Goal: Task Accomplishment & Management: Complete application form

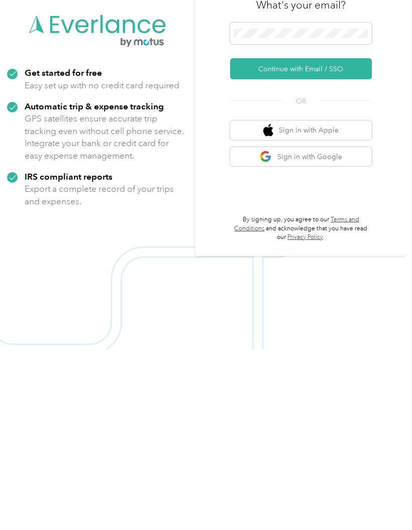
scroll to position [72, 0]
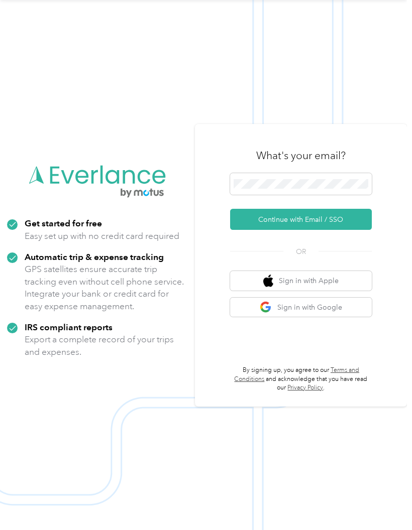
click at [323, 209] on button "Continue with Email / SSO" at bounding box center [301, 219] width 142 height 21
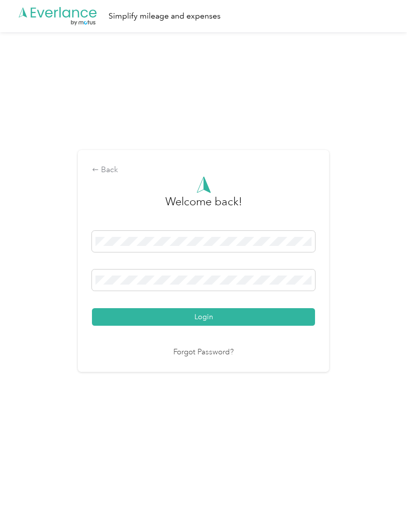
scroll to position [4, 0]
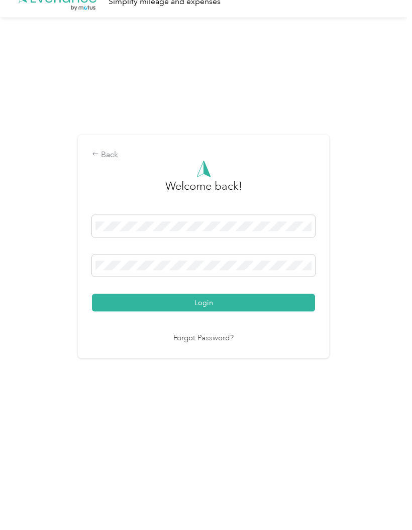
click at [263, 323] on button "Login" at bounding box center [203, 318] width 223 height 18
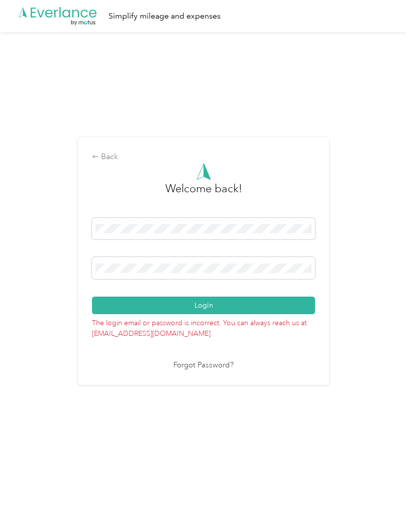
click at [292, 314] on button "Login" at bounding box center [203, 306] width 223 height 18
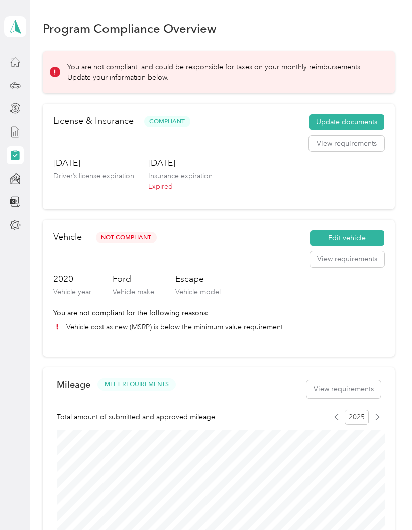
click at [359, 119] on button "Update documents" at bounding box center [346, 122] width 75 height 16
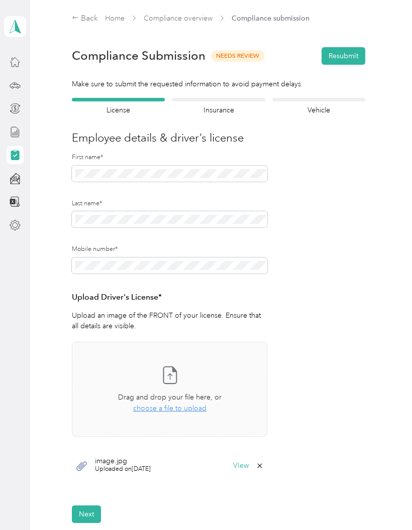
click at [189, 410] on span "choose a file to upload" at bounding box center [169, 408] width 73 height 9
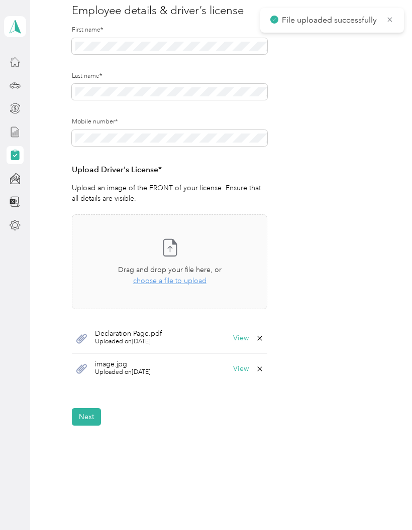
scroll to position [127, 0]
click at [94, 413] on button "Next" at bounding box center [86, 418] width 29 height 18
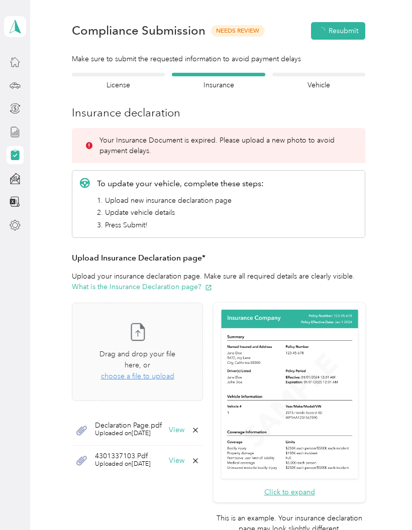
scroll to position [12, 0]
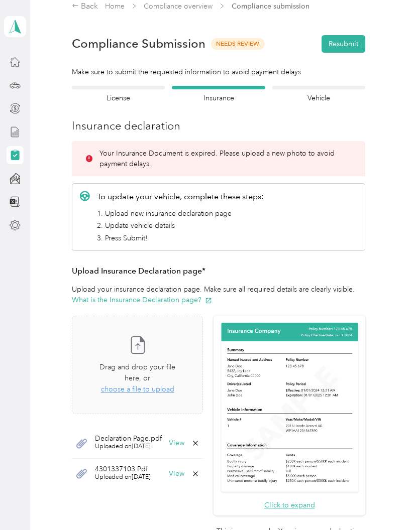
click at [118, 90] on div "Employee details & driver’s license License" at bounding box center [118, 95] width 93 height 18
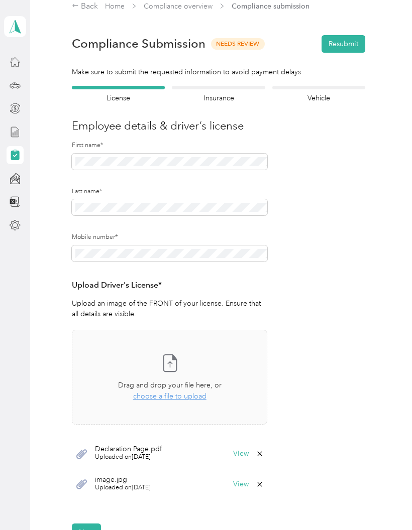
click at [259, 452] on icon at bounding box center [259, 454] width 8 height 8
click at [241, 456] on button "Yes" at bounding box center [238, 460] width 20 height 16
click at [84, 500] on button "Next" at bounding box center [86, 502] width 29 height 18
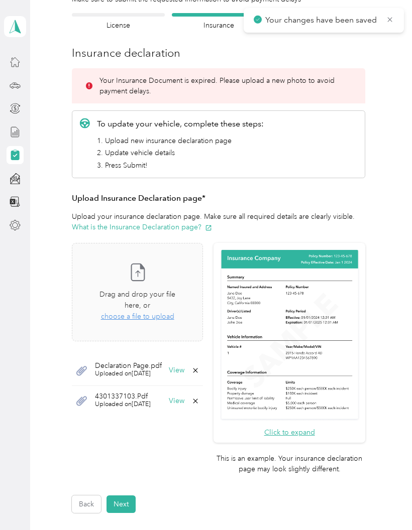
scroll to position [84, 0]
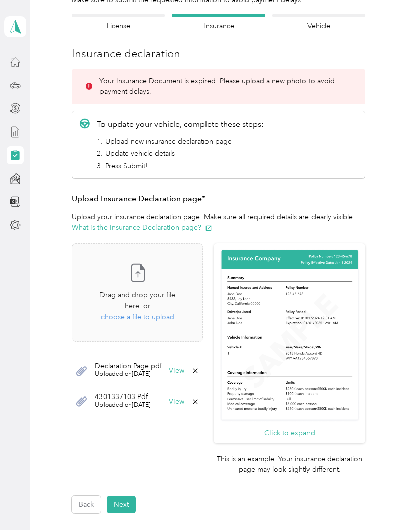
click at [162, 313] on div "Drag and drop your file here, or choose a file to upload" at bounding box center [137, 306] width 93 height 33
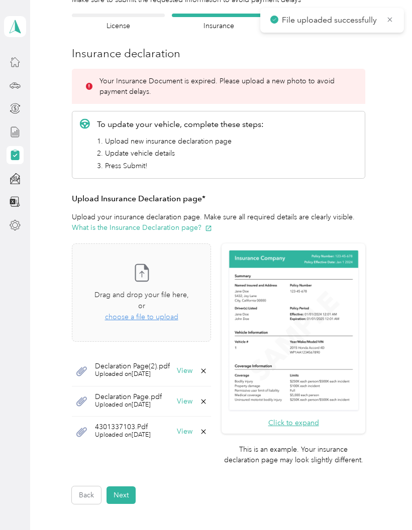
click at [129, 487] on button "Next" at bounding box center [120, 495] width 29 height 18
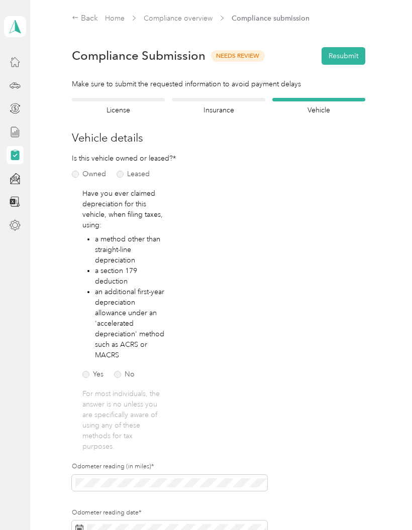
click at [222, 98] on div at bounding box center [218, 100] width 93 height 4
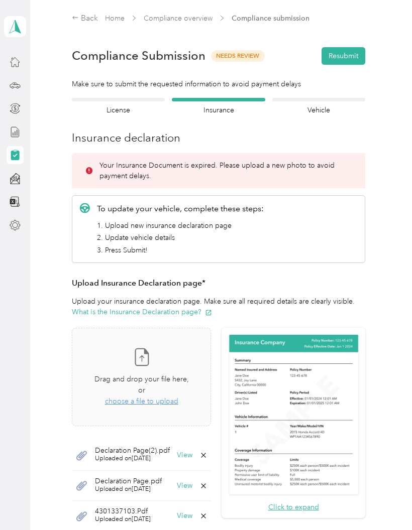
click at [134, 107] on h4 "License" at bounding box center [118, 110] width 93 height 11
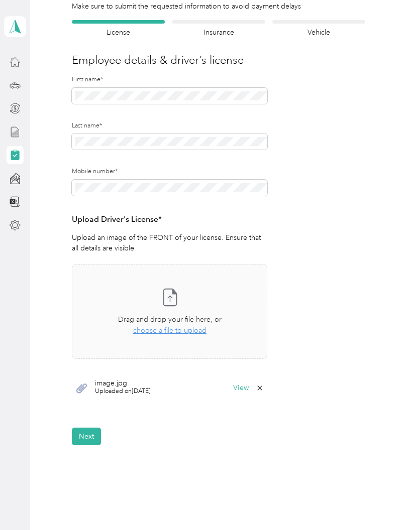
scroll to position [78, 0]
click at [184, 336] on div "Take a photo or choose a photo from your library Drag and drop your file here, …" at bounding box center [169, 312] width 178 height 78
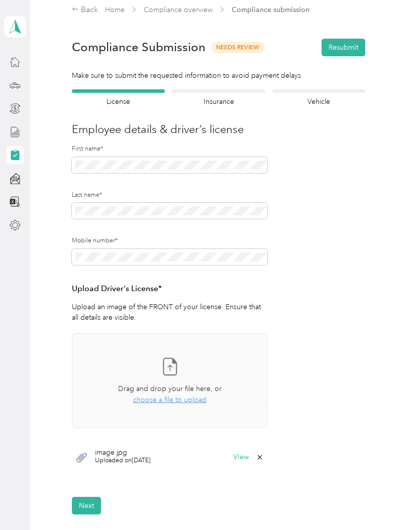
scroll to position [9, 0]
click at [190, 396] on span "choose a file to upload" at bounding box center [169, 400] width 73 height 9
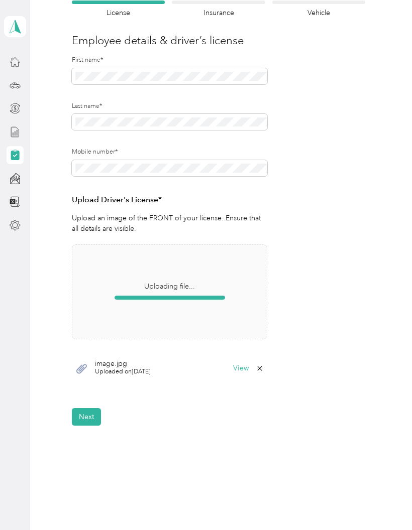
scroll to position [97, 0]
click at [223, 5] on div "Insurance declaration Insurance" at bounding box center [218, 10] width 93 height 18
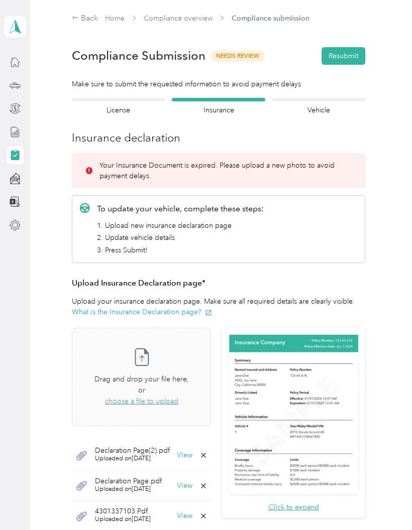
click at [143, 98] on div at bounding box center [118, 100] width 93 height 4
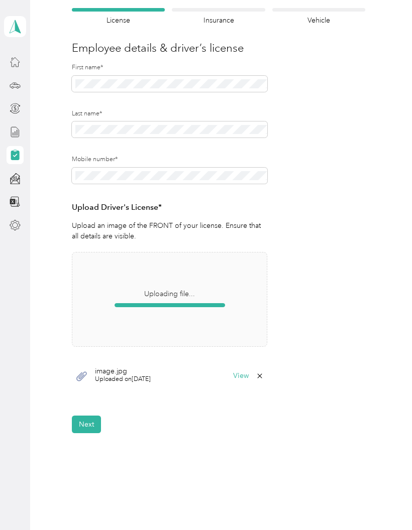
scroll to position [91, 0]
click at [169, 308] on div at bounding box center [169, 304] width 110 height 11
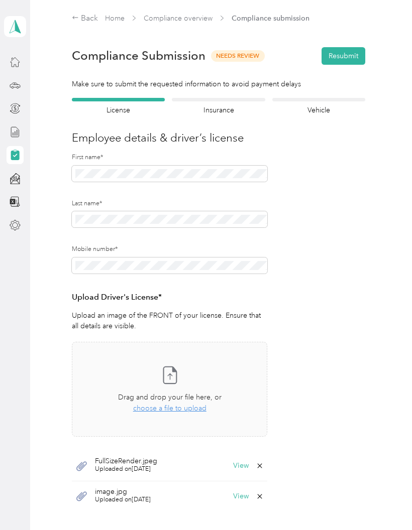
scroll to position [0, 0]
click at [336, 107] on h4 "Vehicle" at bounding box center [318, 110] width 93 height 11
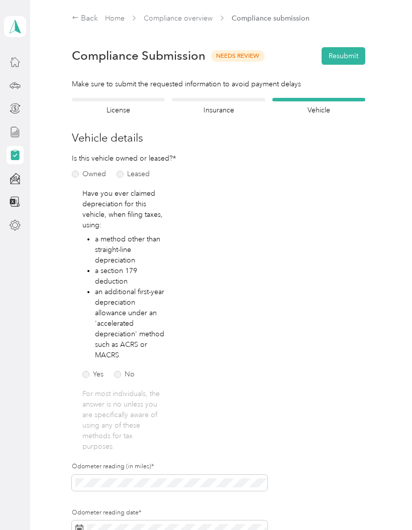
click at [359, 55] on button "Resubmit" at bounding box center [343, 56] width 44 height 18
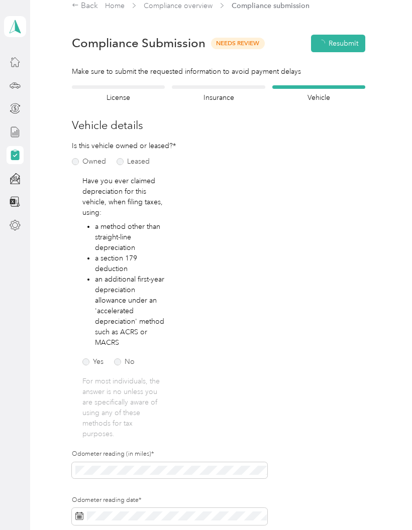
scroll to position [13, 0]
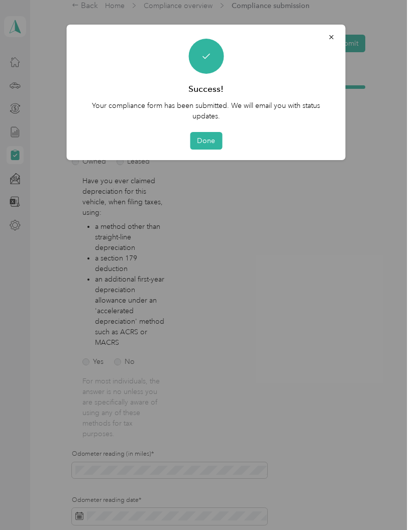
click at [211, 142] on button "Done" at bounding box center [206, 141] width 32 height 18
